Goal: Navigation & Orientation: Find specific page/section

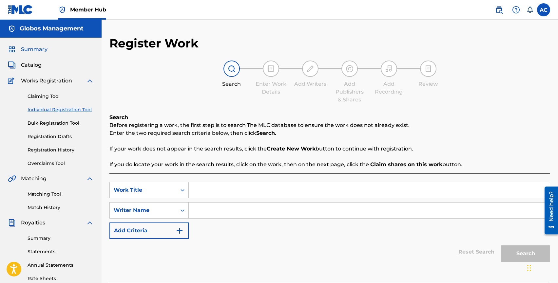
click at [32, 48] on span "Summary" at bounding box center [34, 50] width 27 height 8
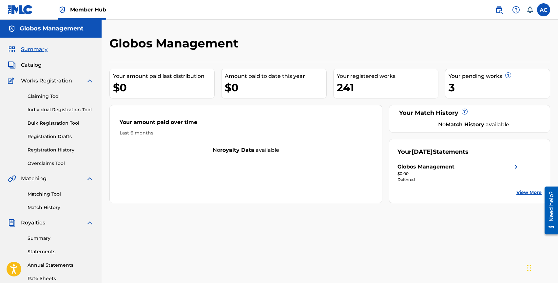
click at [526, 190] on link "View More" at bounding box center [528, 192] width 25 height 7
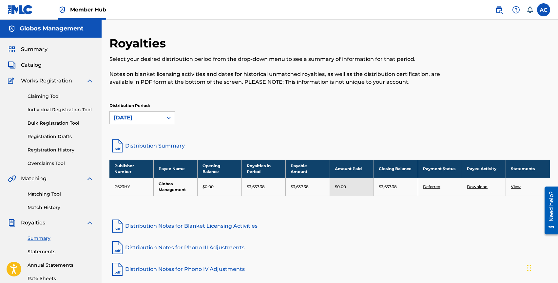
click at [189, 77] on p "Notes on blanket licensing activities and dates for historical unmatched royalt…" at bounding box center [278, 78] width 339 height 16
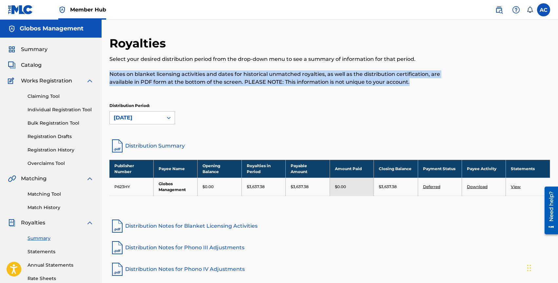
click at [189, 77] on p "Notes on blanket licensing activities and dates for historical unmatched royalt…" at bounding box center [278, 78] width 339 height 16
click at [29, 64] on span "Catalog" at bounding box center [31, 65] width 21 height 8
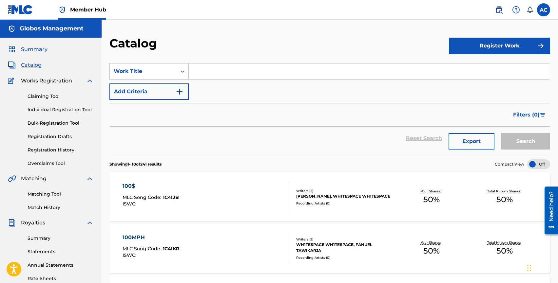
click at [32, 51] on span "Summary" at bounding box center [34, 50] width 27 height 8
